Goal: Check status: Check status

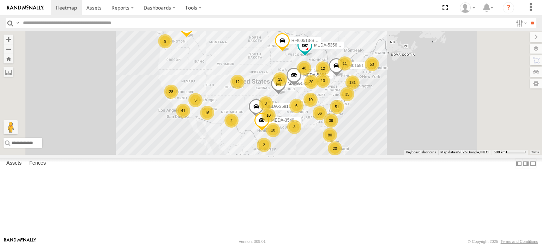
click at [78, 24] on input "text" at bounding box center [266, 23] width 493 height 10
click at [528, 18] on input "**" at bounding box center [532, 23] width 8 height 10
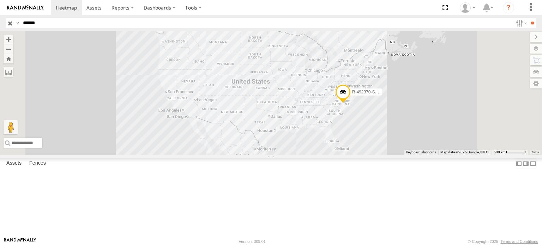
click at [0, 0] on div "R-492370-Swing" at bounding box center [0, 0] width 0 height 0
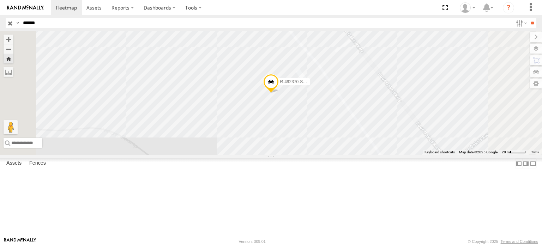
click at [279, 93] on span at bounding box center [271, 83] width 16 height 19
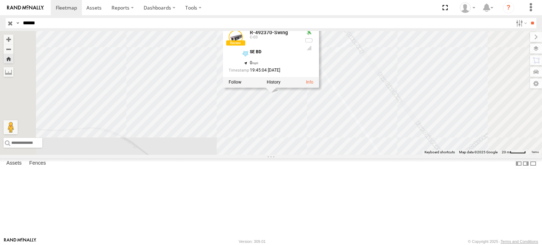
click at [540, 48] on label at bounding box center [536, 49] width 12 height 10
click at [0, 0] on div "Basemaps" at bounding box center [0, 0] width 0 height 0
click at [0, 0] on span "Basemaps" at bounding box center [0, 0] width 0 height 0
click at [0, 0] on span "Satellite + Roadmap" at bounding box center [0, 0] width 0 height 0
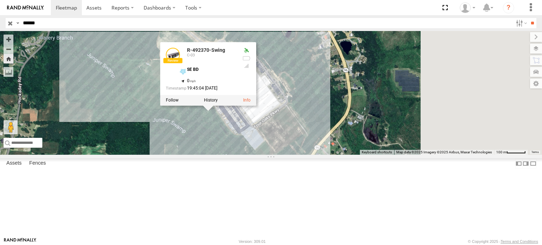
drag, startPoint x: 361, startPoint y: 163, endPoint x: 272, endPoint y: 180, distance: 90.5
click at [272, 155] on div "R-492370-Swing R-492370-Swing C-03 SE BD 35.42542 , -78.41684 0 19:45:04 [DATE]" at bounding box center [271, 93] width 542 height 124
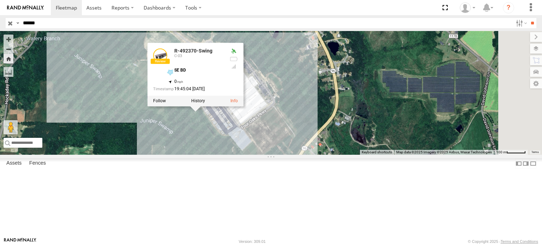
click at [357, 83] on div "R-492370-Swing R-492370-Swing C-03 SE BD 35.42542 , -78.41684 0 19:45:04 [DATE]" at bounding box center [271, 93] width 542 height 124
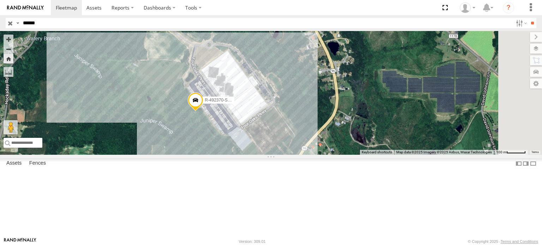
click at [203, 112] on span at bounding box center [196, 101] width 16 height 19
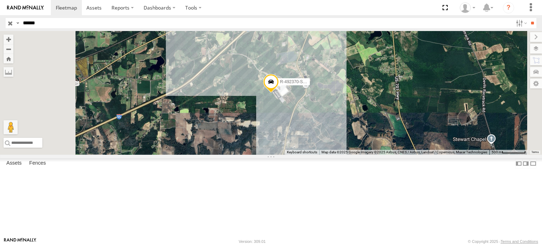
drag, startPoint x: 0, startPoint y: 21, endPoint x: 0, endPoint y: 12, distance: 8.8
click at [0, 14] on body at bounding box center [271, 122] width 542 height 245
click at [528, 18] on input "**" at bounding box center [532, 23] width 8 height 10
click at [0, 0] on div "MEDA-378239-Swing" at bounding box center [0, 0] width 0 height 0
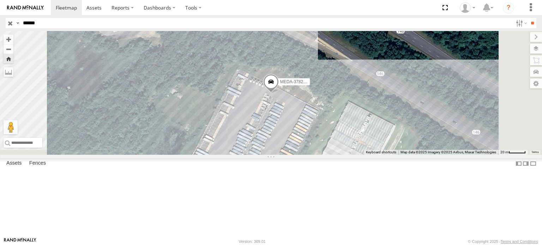
click at [36, 24] on input "******" at bounding box center [266, 23] width 493 height 10
paste input "text"
click at [528, 18] on input "**" at bounding box center [532, 23] width 8 height 10
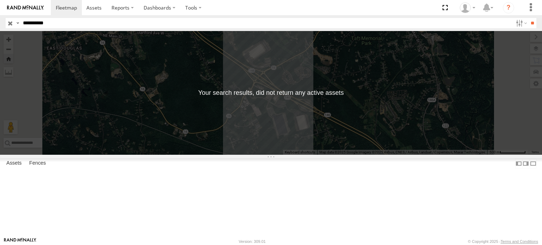
drag, startPoint x: 55, startPoint y: 22, endPoint x: 17, endPoint y: 24, distance: 37.8
click at [17, 24] on div "Search Query Asset ID Asset Label Registration Manufacturer Model VIN Job ID Dr…" at bounding box center [267, 23] width 523 height 10
click at [528, 18] on input "**" at bounding box center [532, 23] width 8 height 10
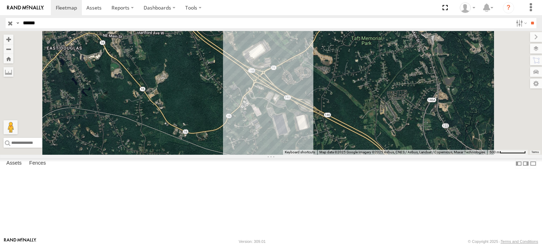
click at [0, 0] on div "MEDA-534204-Roll" at bounding box center [0, 0] width 0 height 0
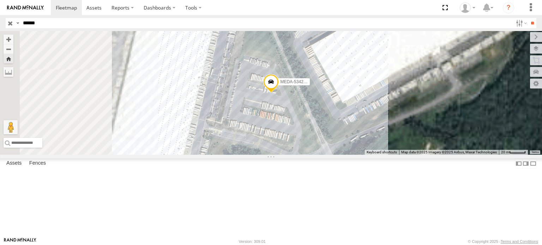
click at [279, 93] on span at bounding box center [271, 83] width 16 height 19
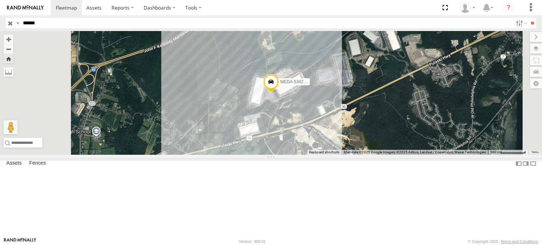
drag, startPoint x: 32, startPoint y: 23, endPoint x: 1, endPoint y: 23, distance: 31.1
click at [1, 23] on header "Search Query Asset ID Asset Label Registration Manufacturer Model VIN Job ID" at bounding box center [271, 23] width 542 height 16
paste input "text"
click at [528, 18] on input "**" at bounding box center [532, 23] width 8 height 10
click at [0, 0] on div "R-460591-Swing" at bounding box center [0, 0] width 0 height 0
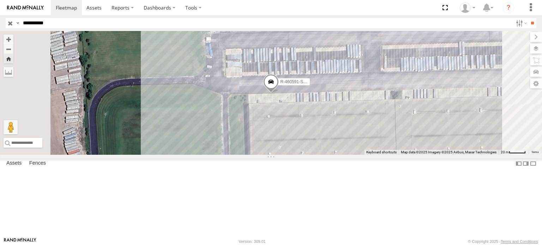
drag, startPoint x: 58, startPoint y: 20, endPoint x: 0, endPoint y: 26, distance: 57.8
click at [0, 26] on header "Search Query Asset ID Asset Label Registration Manufacturer Model VIN Job ID" at bounding box center [271, 23] width 542 height 16
click at [528, 18] on input "**" at bounding box center [532, 23] width 8 height 10
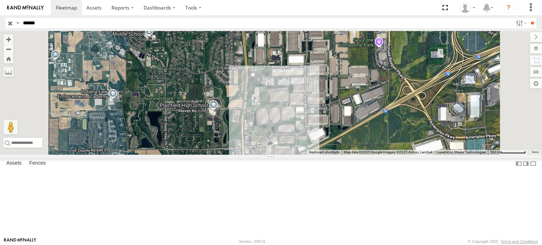
click at [0, 0] on div "R-492379-Swing C-03" at bounding box center [0, 0] width 0 height 0
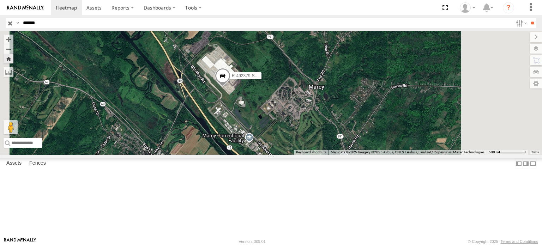
drag, startPoint x: 376, startPoint y: 104, endPoint x: 319, endPoint y: 110, distance: 57.4
click at [319, 110] on div "R-492379-Swing" at bounding box center [271, 93] width 542 height 124
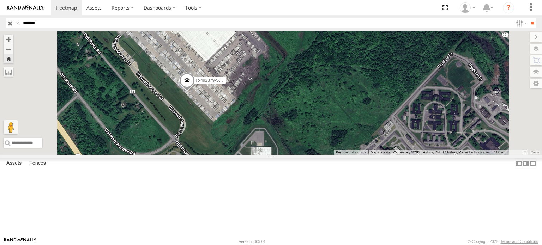
click at [195, 91] on span at bounding box center [187, 81] width 16 height 19
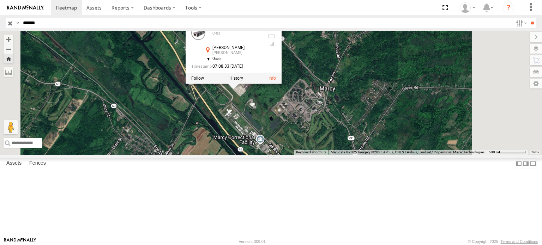
click at [296, 149] on div "R-492379-Swing R-492379-Swing C-03 [PERSON_NAME] 43.17056 , -75.31438 0 07:08:3…" at bounding box center [271, 93] width 542 height 124
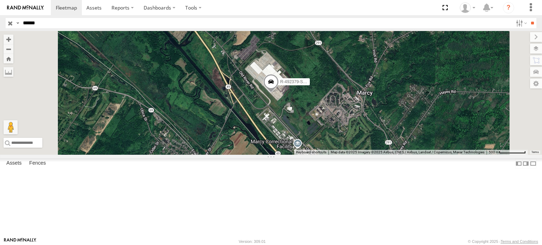
drag, startPoint x: 69, startPoint y: 24, endPoint x: 0, endPoint y: 22, distance: 69.2
click at [0, 22] on header "Search Query Asset ID Asset Label Registration Manufacturer Model VIN Job ID" at bounding box center [271, 23] width 542 height 16
type input "******"
click at [528, 18] on input "**" at bounding box center [532, 23] width 8 height 10
click at [0, 0] on div "C-03" at bounding box center [0, 0] width 0 height 0
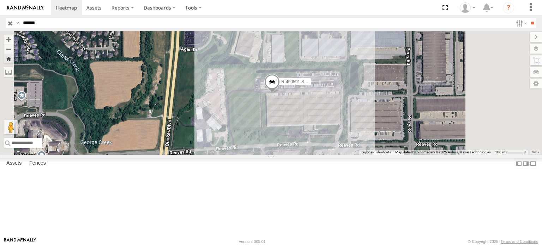
click at [280, 93] on span at bounding box center [272, 83] width 16 height 19
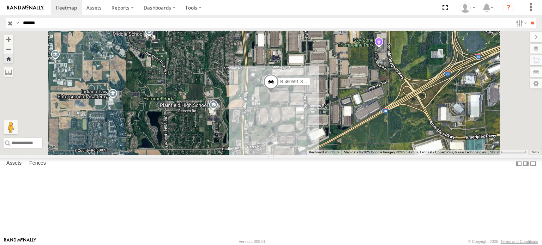
click at [279, 93] on span at bounding box center [271, 83] width 16 height 19
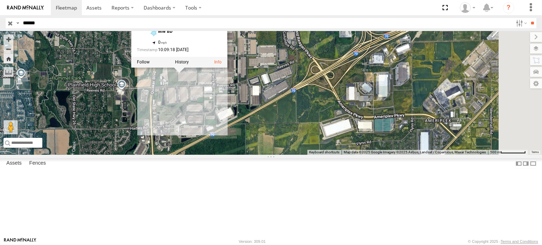
drag, startPoint x: 271, startPoint y: 134, endPoint x: 178, endPoint y: 113, distance: 95.0
click at [178, 113] on div "R-460591-Swing R-460591-Swing C-03 MW BD 39.68513 , -86.36429 0 10:09:18 [DATE]" at bounding box center [271, 93] width 542 height 124
